Goal: Task Accomplishment & Management: Manage account settings

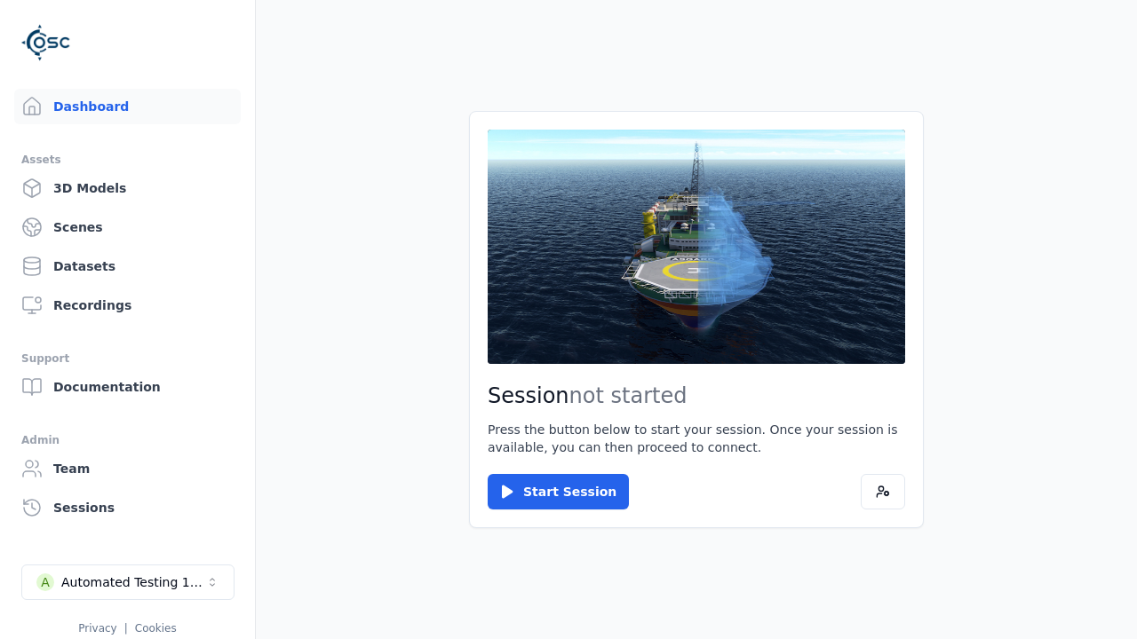
click at [128, 583] on div "Automated Testing 1 - Playwright" at bounding box center [133, 583] width 144 height 18
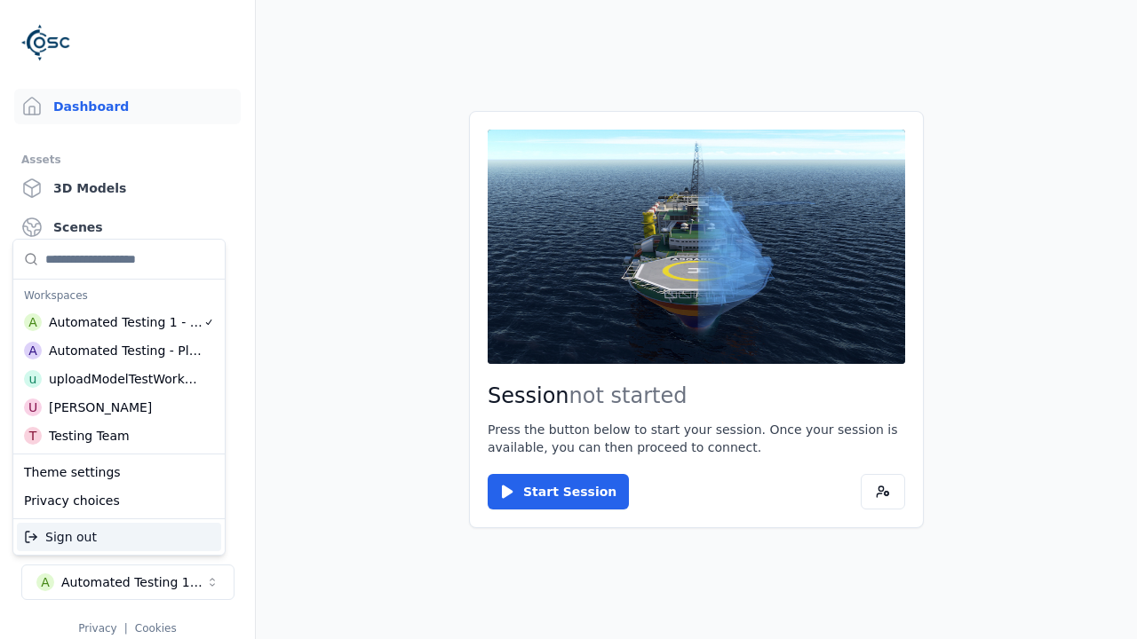
click at [119, 351] on div "Automated Testing - Playwright" at bounding box center [126, 351] width 154 height 18
click at [568, 320] on html "Support Dashboard Assets 3D Models Scenes Datasets Recordings Support Documenta…" at bounding box center [568, 319] width 1137 height 639
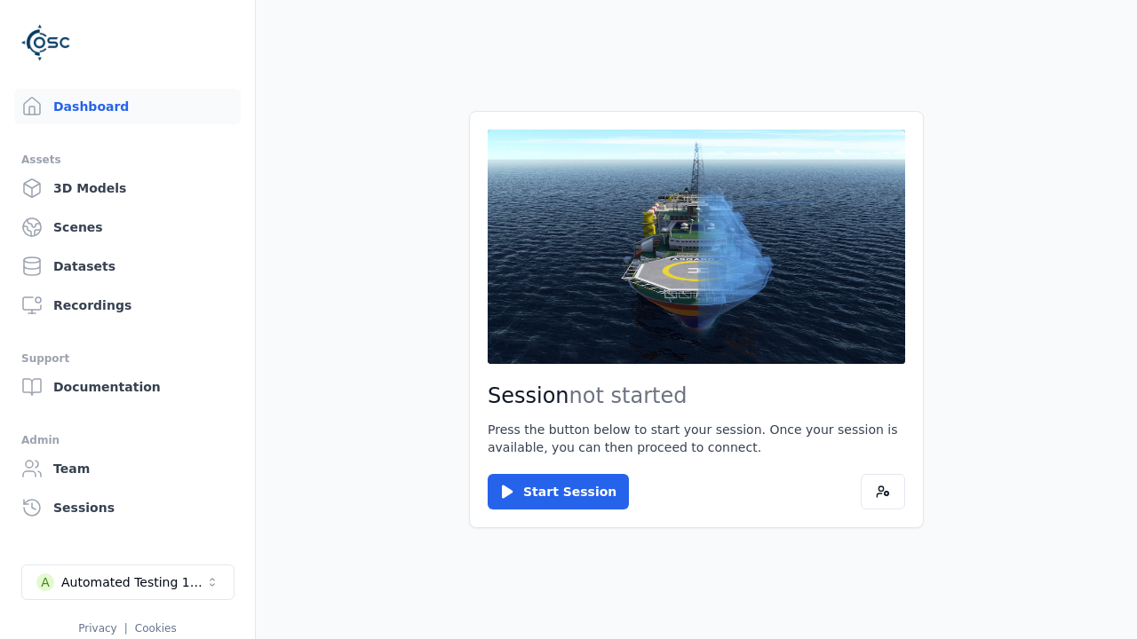
click at [127, 188] on link "3D Models" at bounding box center [127, 189] width 226 height 36
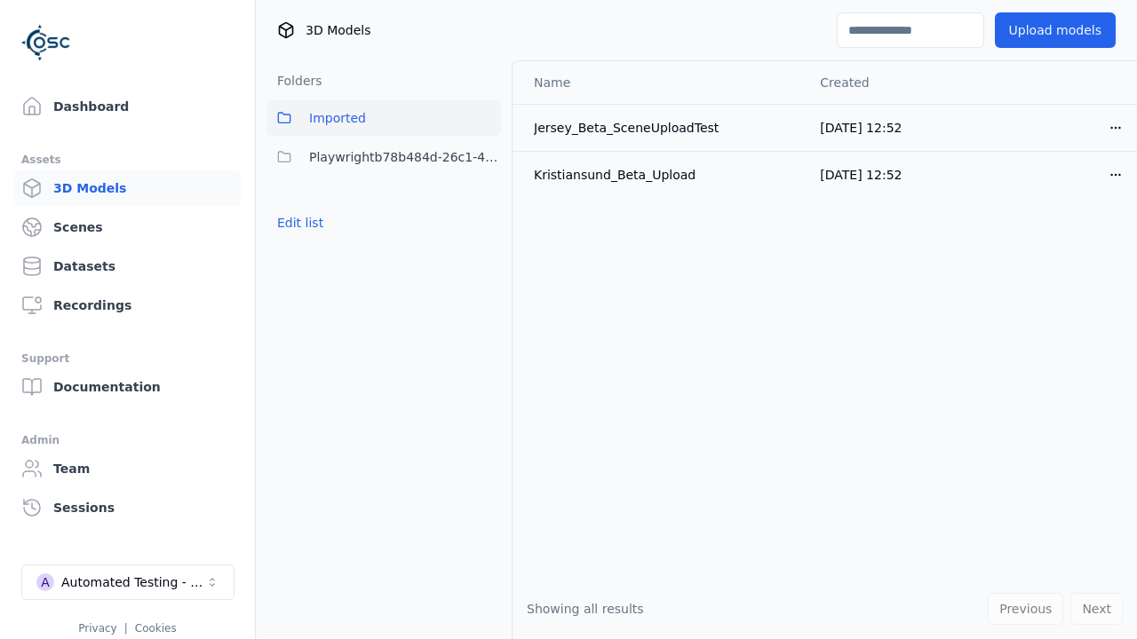
click at [300, 223] on button "Edit list" at bounding box center [299, 223] width 67 height 32
click at [317, 223] on link "Create folder" at bounding box center [318, 223] width 82 height 18
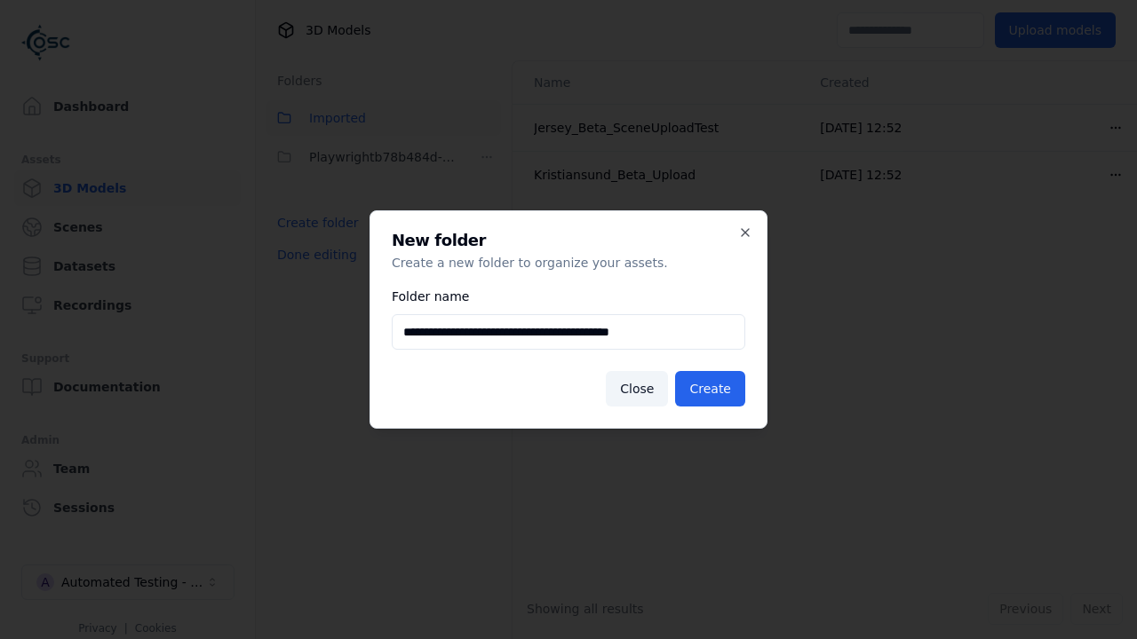
type input "**********"
click at [710, 389] on button "Create" at bounding box center [710, 389] width 70 height 36
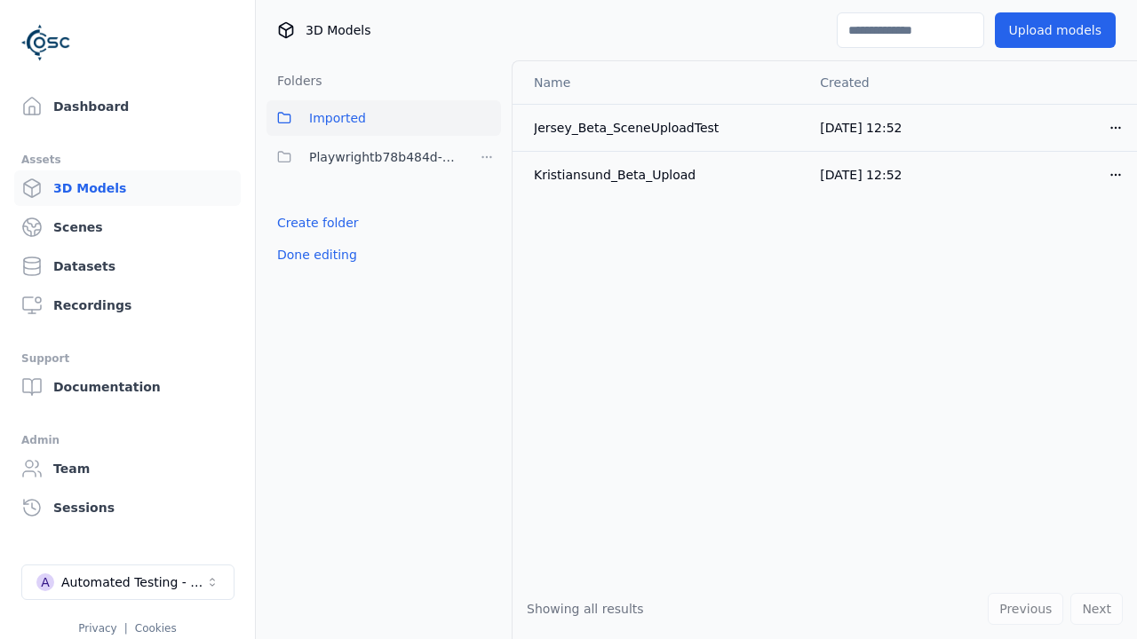
click at [316, 255] on button "Done editing" at bounding box center [316, 255] width 101 height 32
click at [300, 262] on button "Done editing" at bounding box center [316, 255] width 101 height 32
click at [487, 157] on html "Support Dashboard Assets 3D Models Scenes Datasets Recordings Support Documenta…" at bounding box center [568, 319] width 1137 height 639
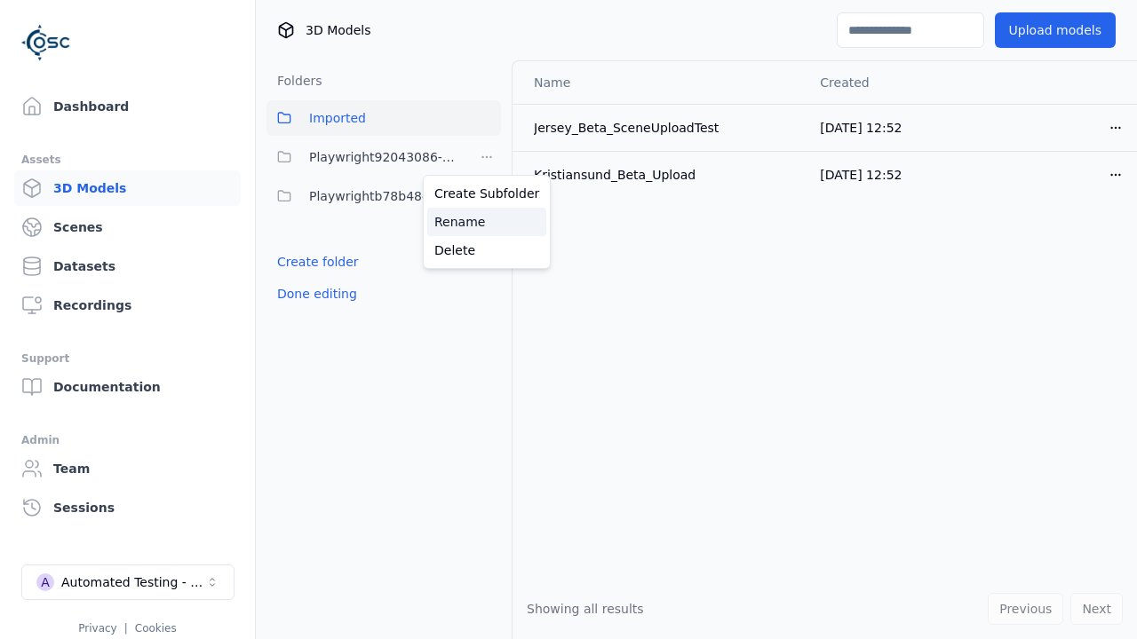
click at [487, 222] on div "Rename" at bounding box center [486, 222] width 119 height 28
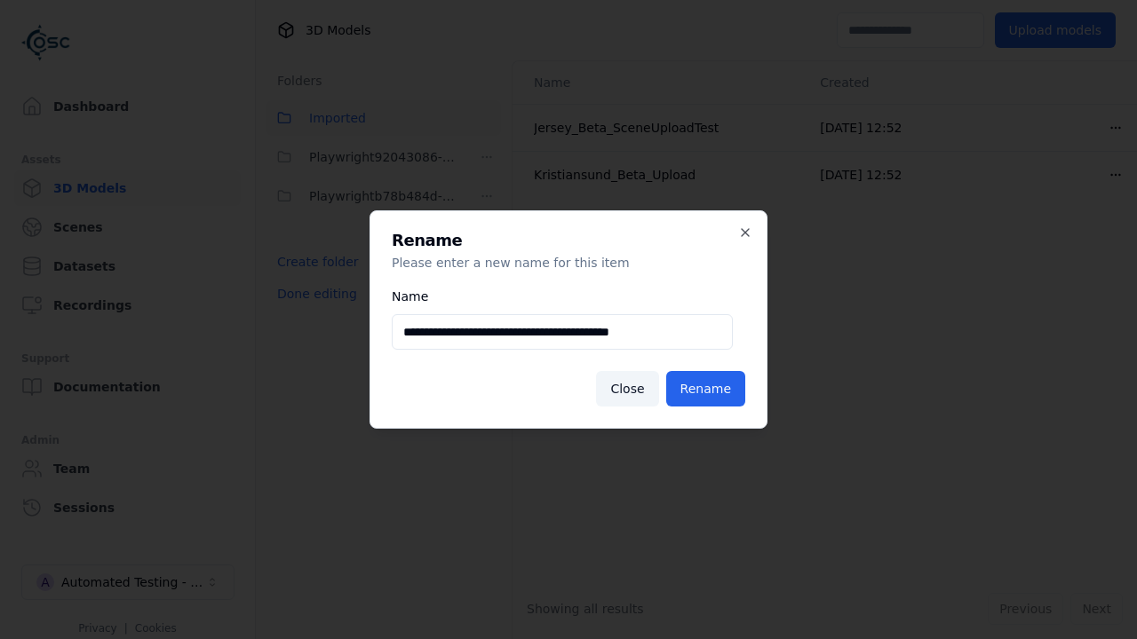
click at [562, 332] on input "**********" at bounding box center [562, 332] width 341 height 36
type input "**********"
click at [705, 389] on button "Rename" at bounding box center [705, 389] width 79 height 36
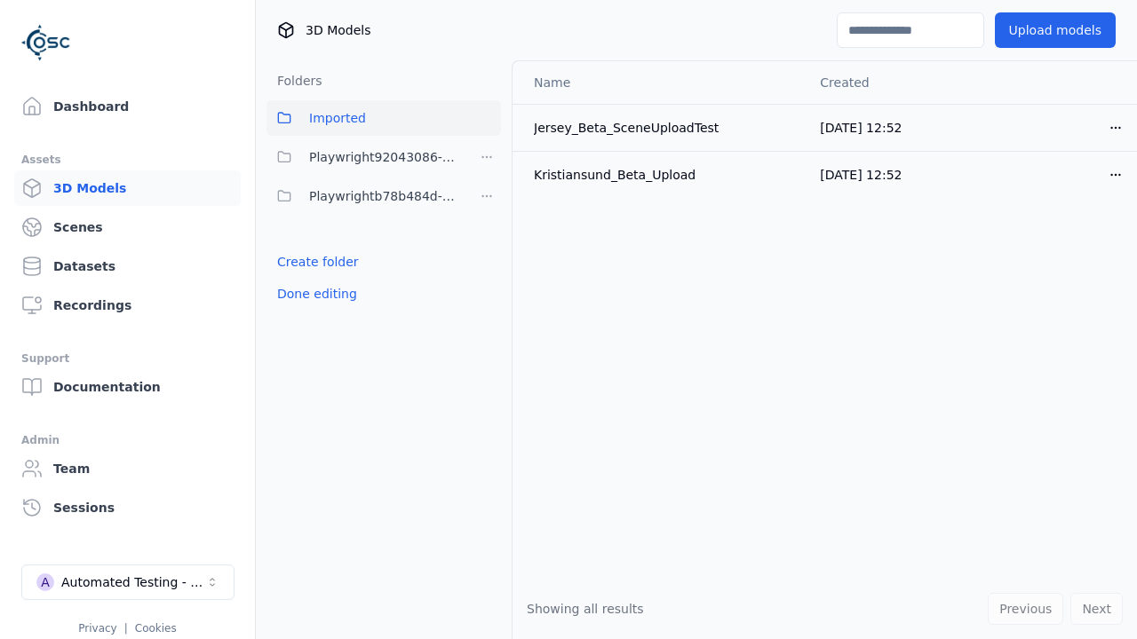
click at [316, 294] on button "Done editing" at bounding box center [316, 294] width 101 height 32
click at [300, 278] on button "Done editing" at bounding box center [316, 294] width 101 height 32
click at [487, 157] on html "Support Dashboard Assets 3D Models Scenes Datasets Recordings Support Documenta…" at bounding box center [568, 319] width 1137 height 639
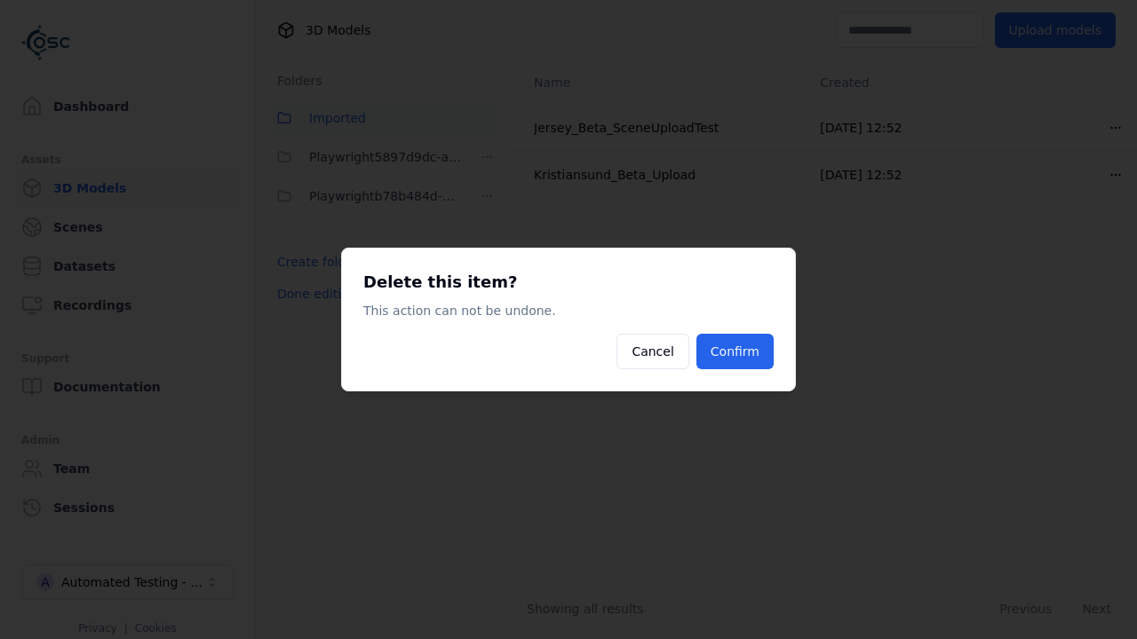
click at [734, 352] on button "Confirm" at bounding box center [734, 352] width 77 height 36
